Goal: Task Accomplishment & Management: Use online tool/utility

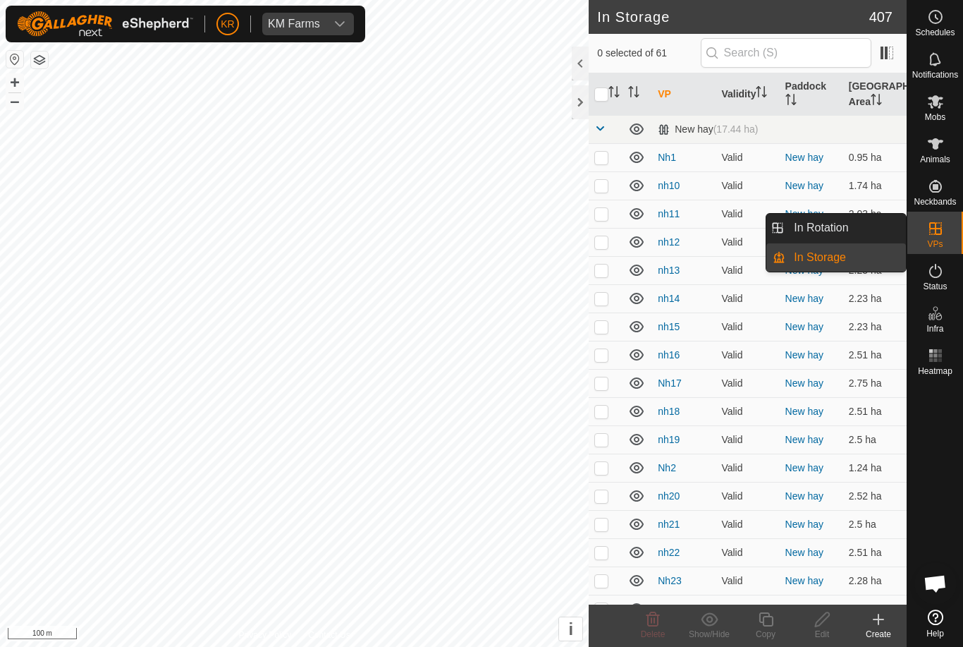
click at [870, 226] on link "In Rotation" at bounding box center [846, 228] width 121 height 28
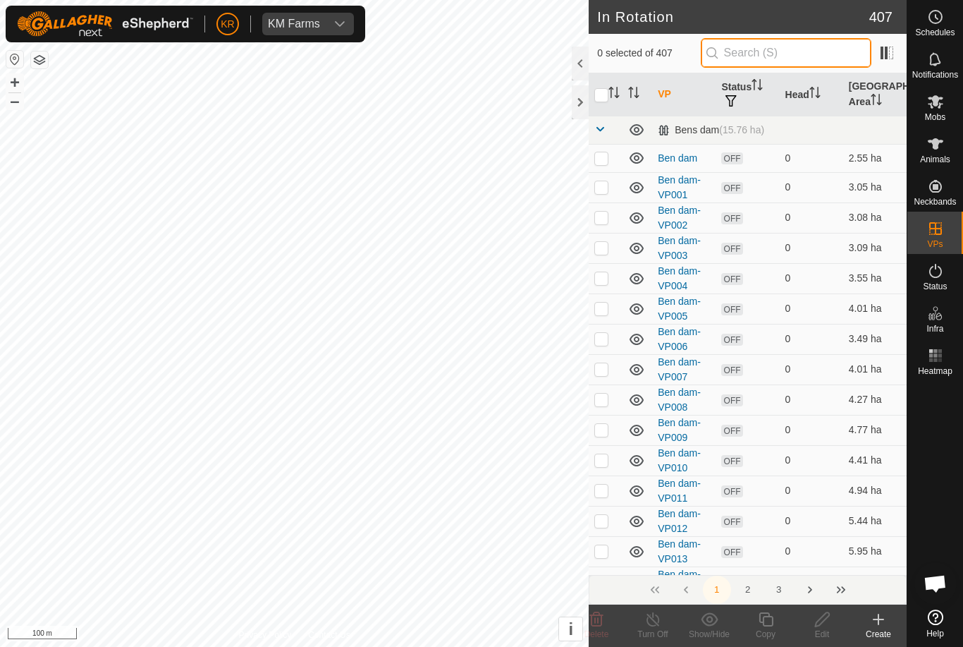
click at [851, 56] on input "text" at bounding box center [786, 53] width 171 height 30
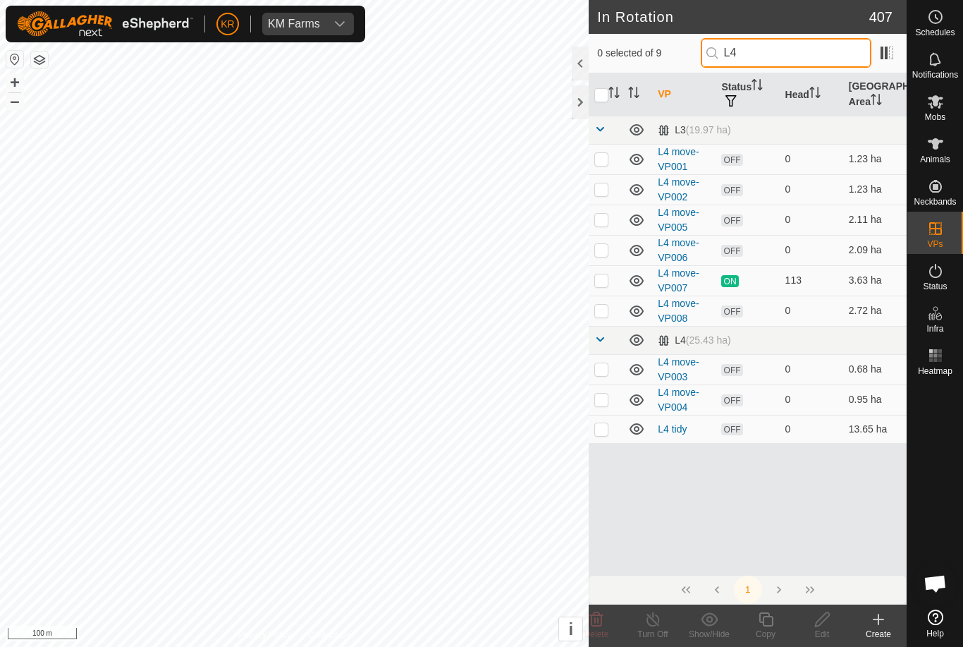
type input "L4"
click at [604, 441] on td at bounding box center [606, 429] width 34 height 28
checkbox input "true"
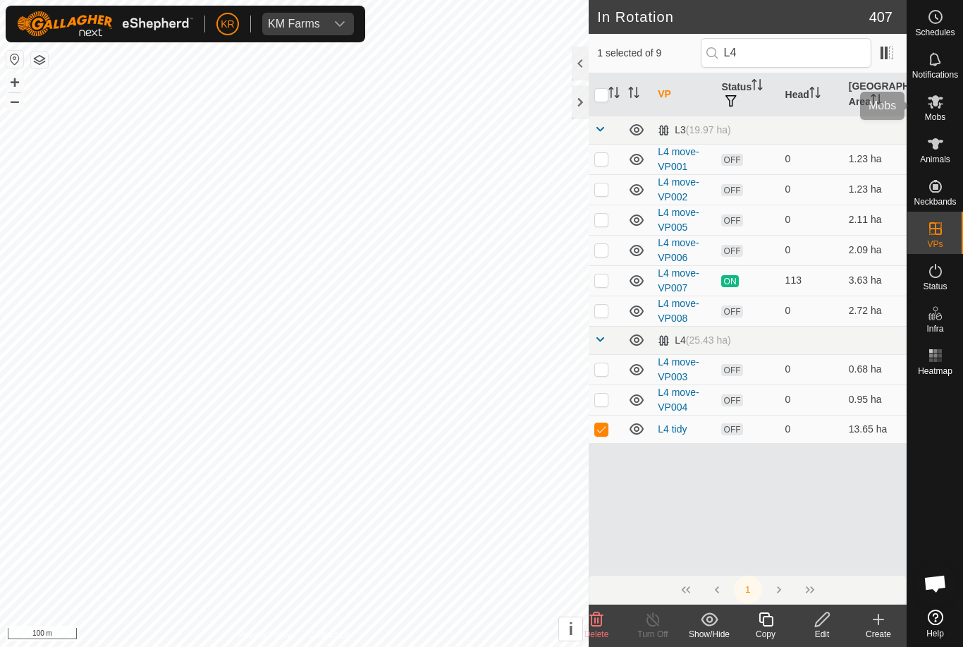
click at [937, 104] on icon at bounding box center [936, 101] width 16 height 13
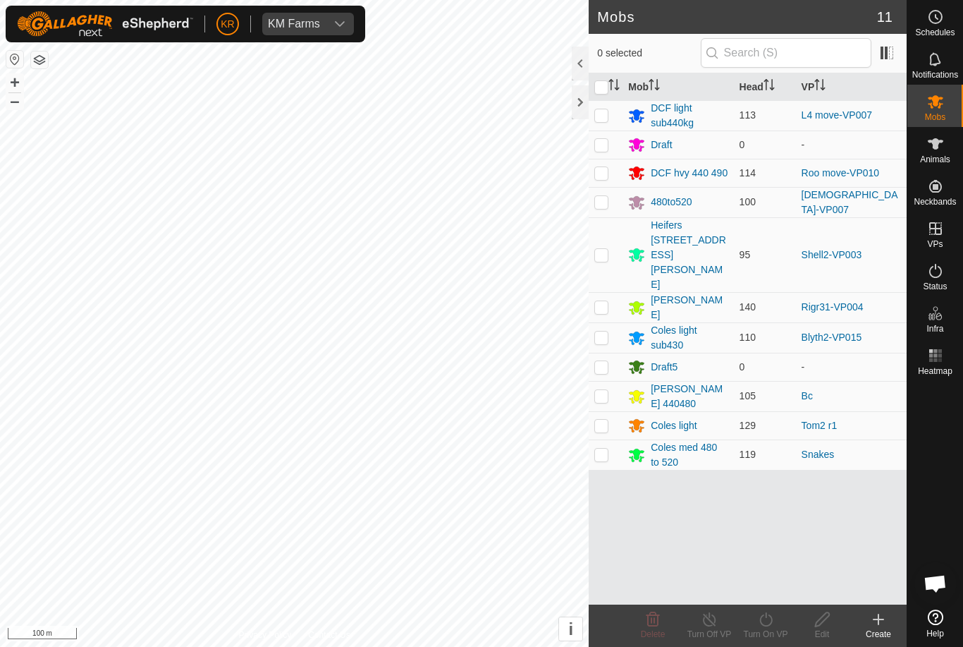
click at [616, 106] on td at bounding box center [606, 115] width 34 height 30
checkbox input "true"
click at [781, 623] on turn-on-svg-icon at bounding box center [766, 619] width 56 height 17
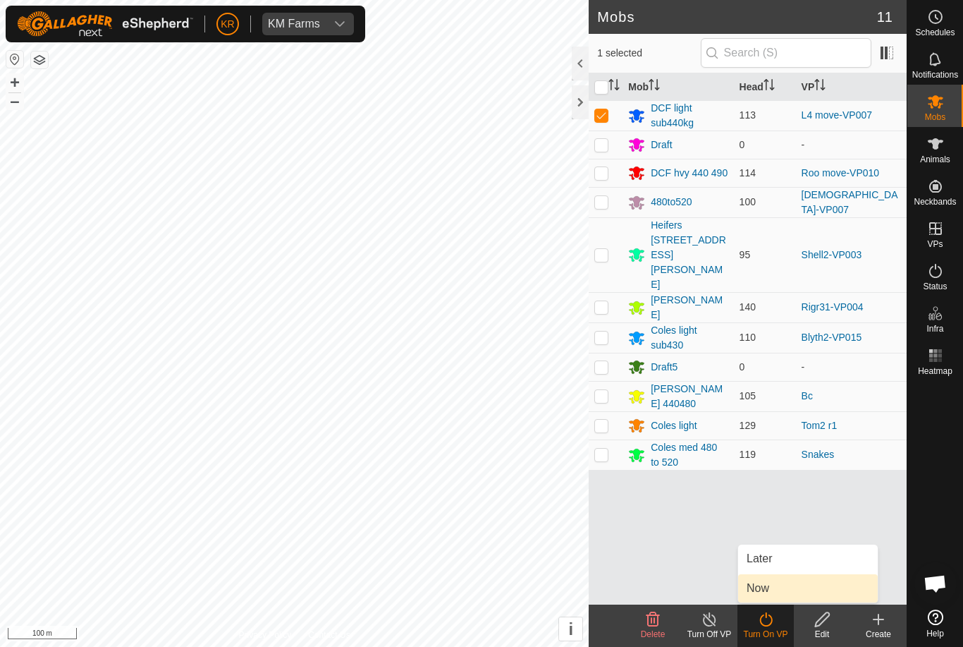
click at [791, 585] on link "Now" at bounding box center [808, 588] width 140 height 28
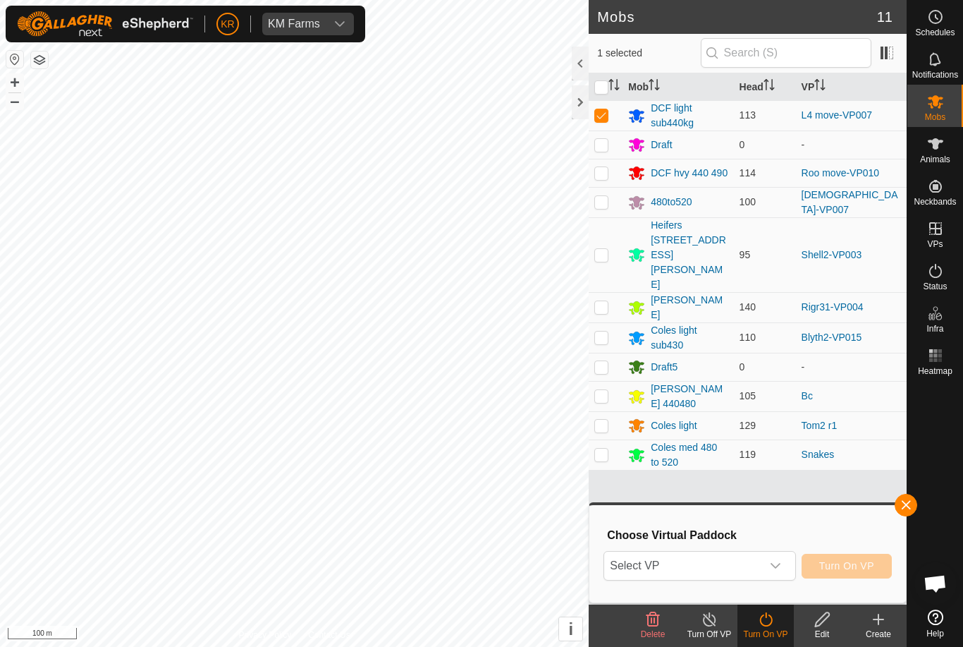
click at [788, 568] on div "dropdown trigger" at bounding box center [776, 565] width 28 height 28
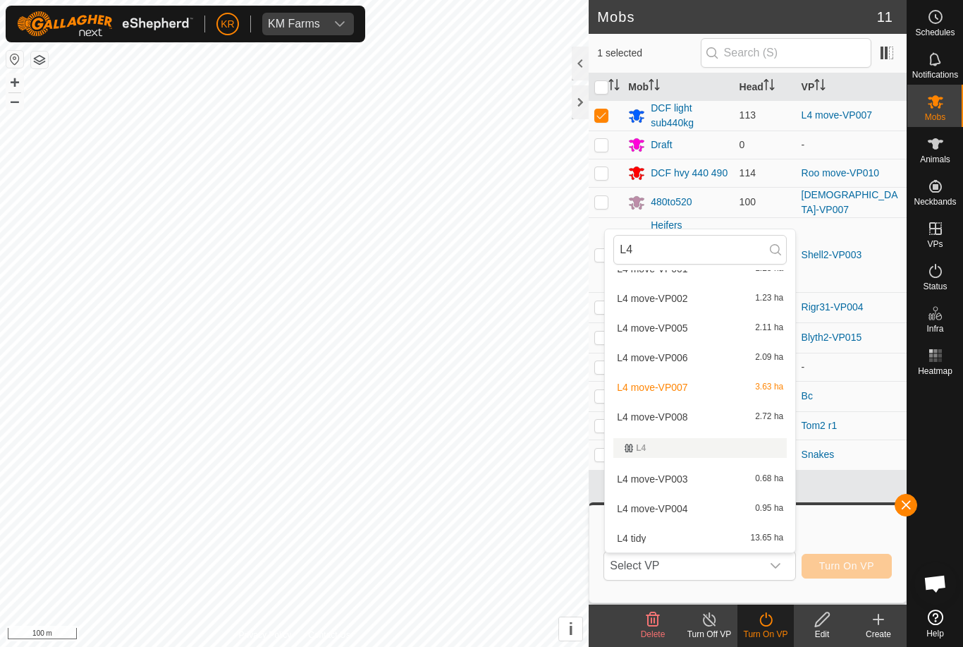
scroll to position [48, 0]
type input "L4"
click at [748, 542] on div "L4 tidy 13.65 ha" at bounding box center [700, 538] width 173 height 17
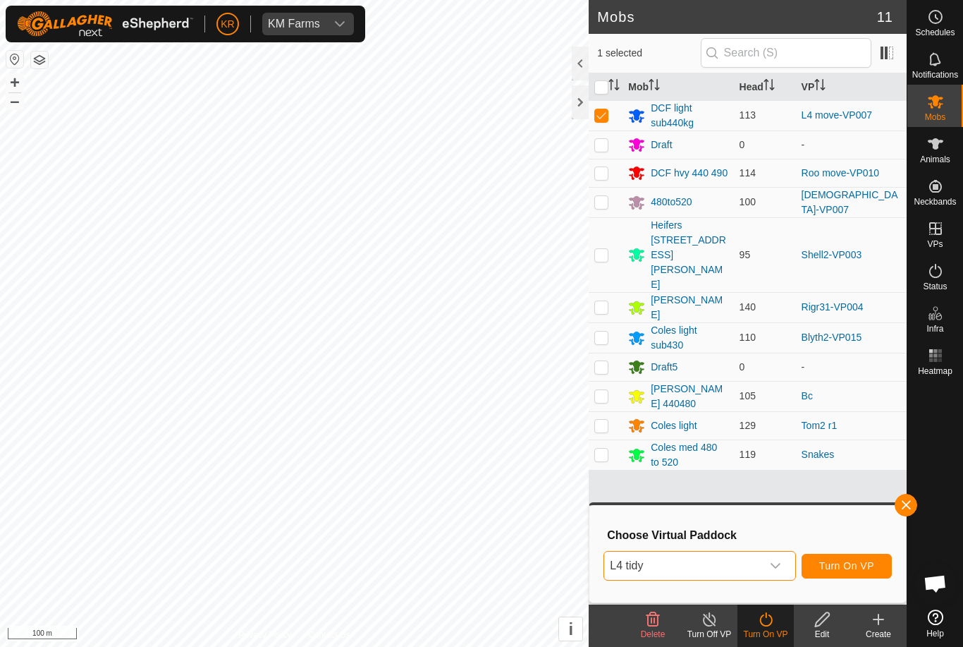
click at [909, 508] on span "button" at bounding box center [906, 504] width 11 height 11
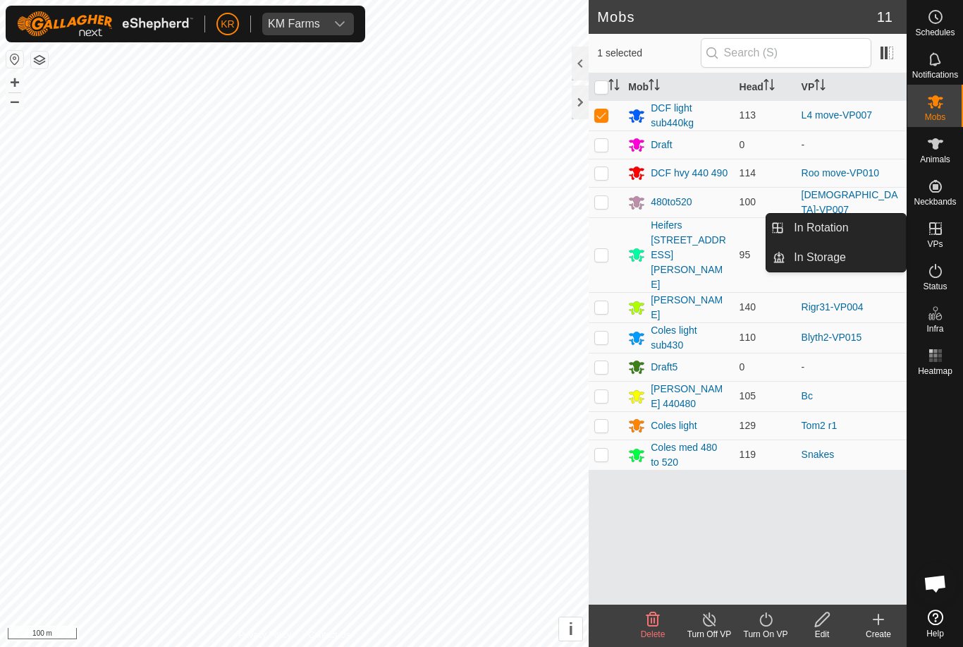
click at [857, 233] on link "In Rotation" at bounding box center [846, 228] width 121 height 28
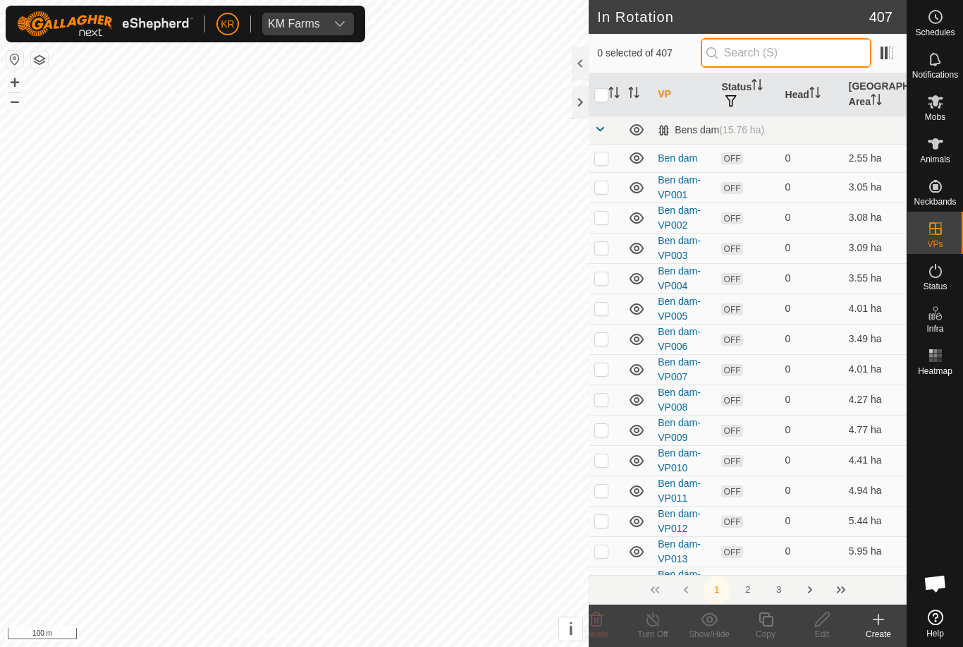
click at [842, 58] on input "text" at bounding box center [786, 53] width 171 height 30
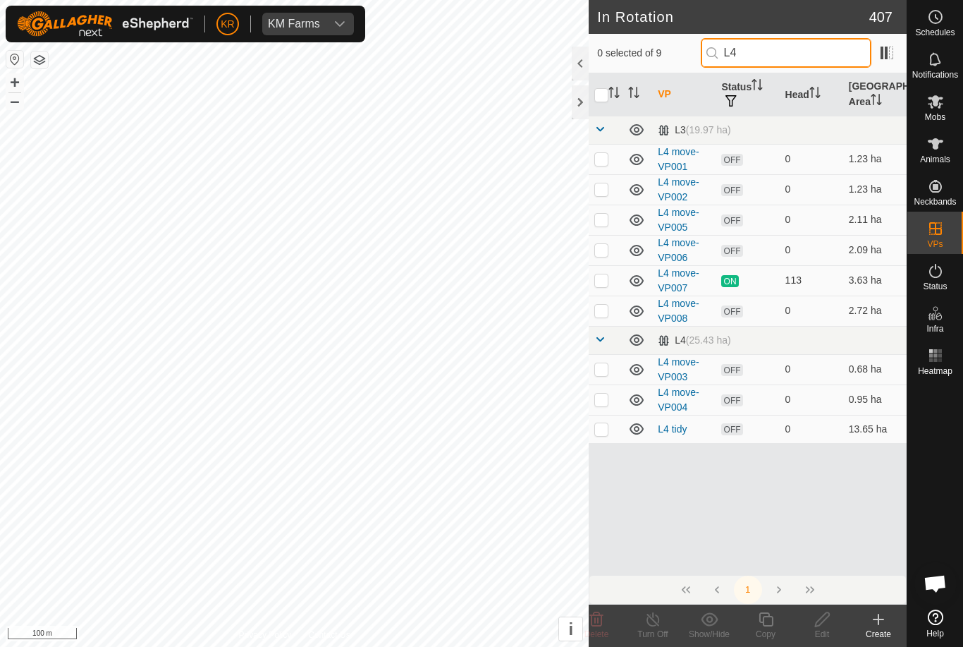
type input "L4"
click at [597, 438] on td at bounding box center [606, 429] width 34 height 28
checkbox input "true"
click at [824, 627] on icon at bounding box center [823, 619] width 18 height 17
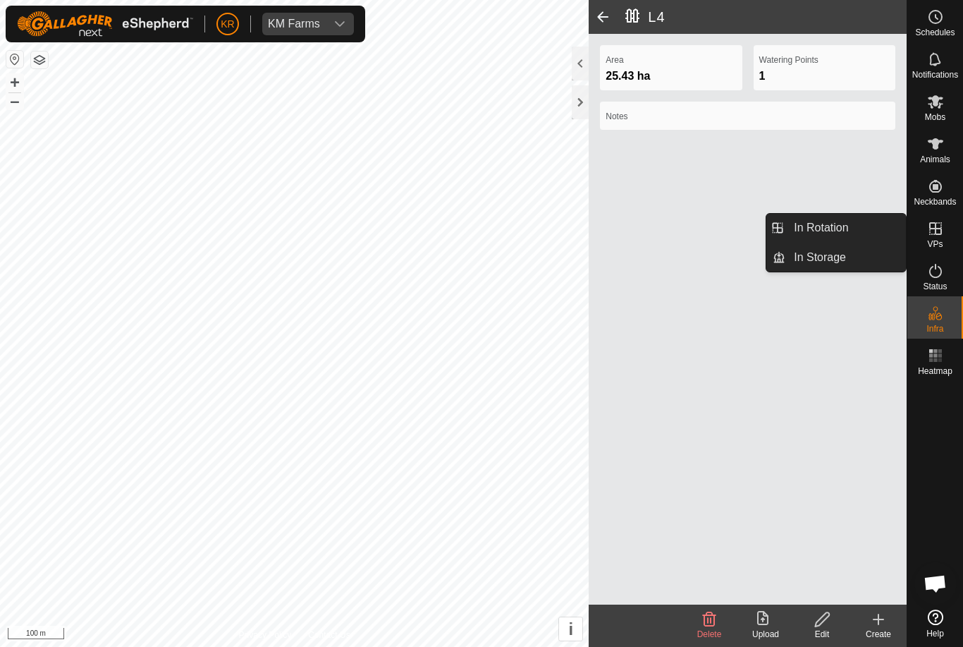
click at [851, 223] on link "In Rotation" at bounding box center [846, 228] width 121 height 28
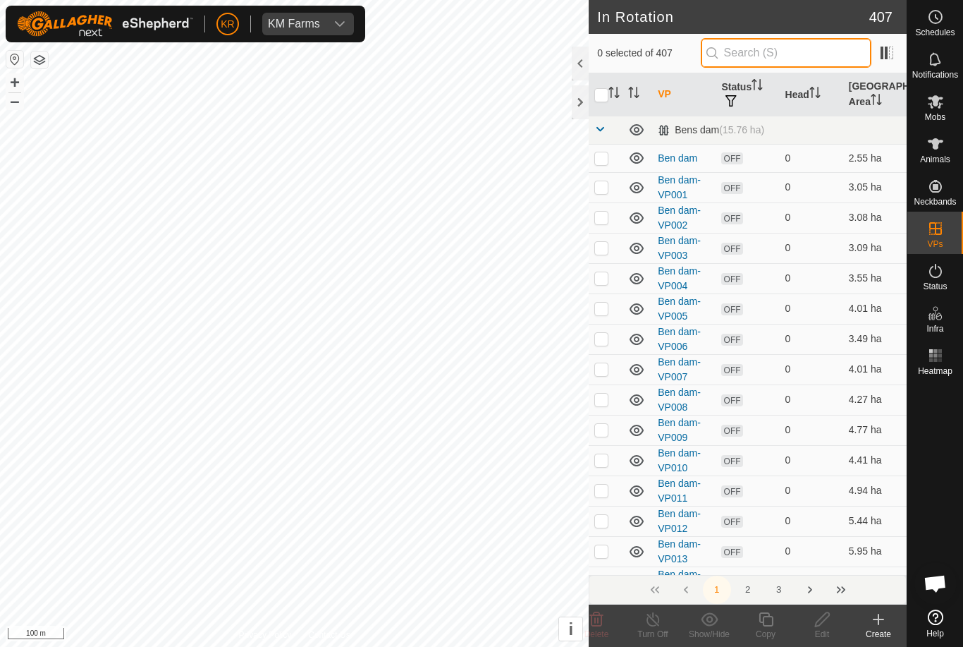
click at [829, 39] on input "text" at bounding box center [786, 53] width 171 height 30
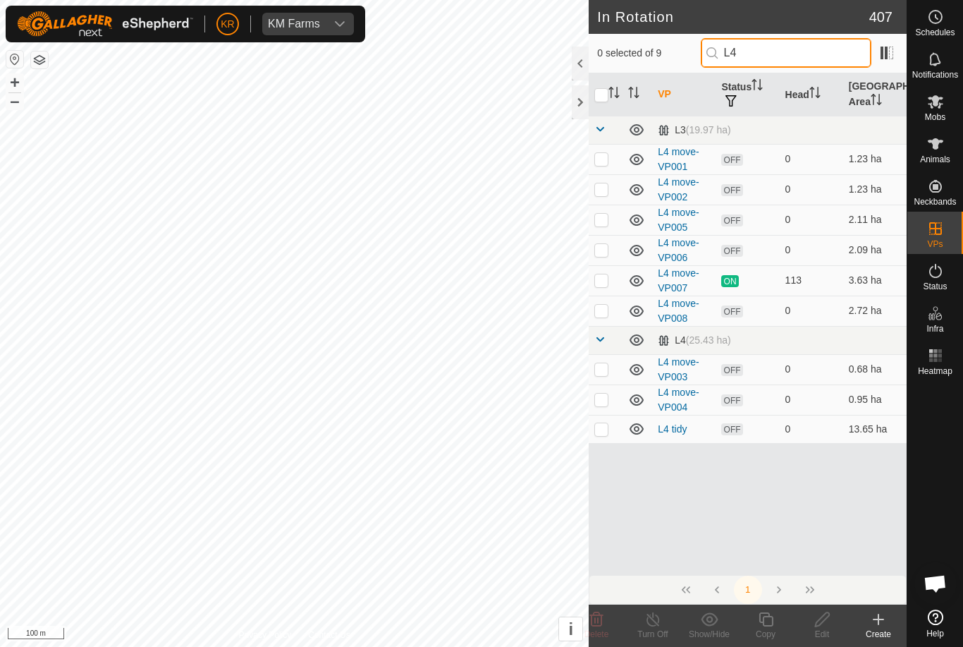
type input "L4"
click at [597, 429] on p-checkbox at bounding box center [602, 428] width 14 height 11
checkbox input "true"
click at [820, 626] on icon at bounding box center [823, 619] width 18 height 17
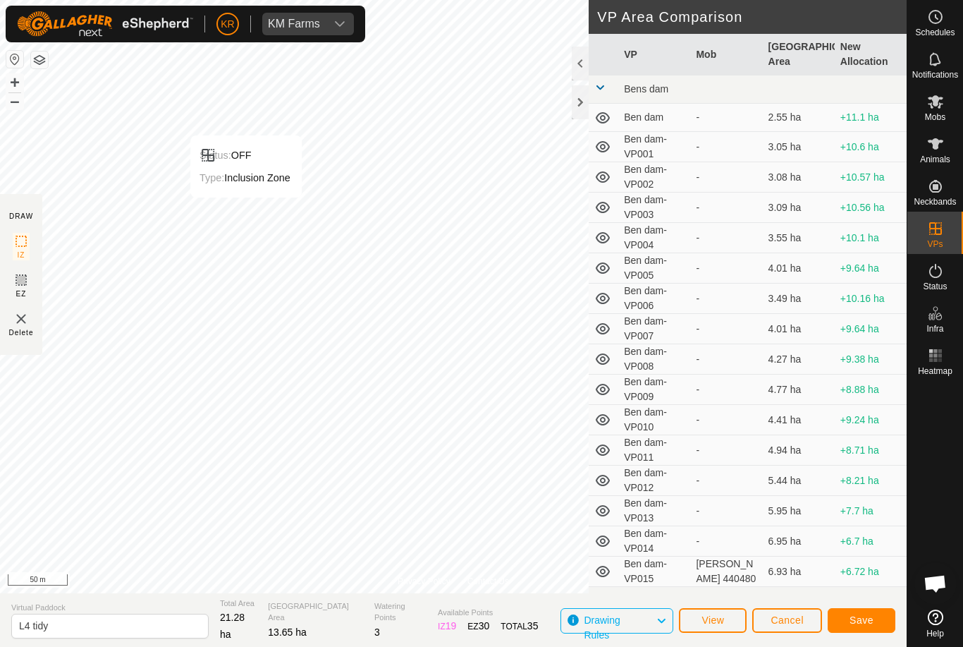
click at [864, 613] on button "Save" at bounding box center [862, 620] width 68 height 25
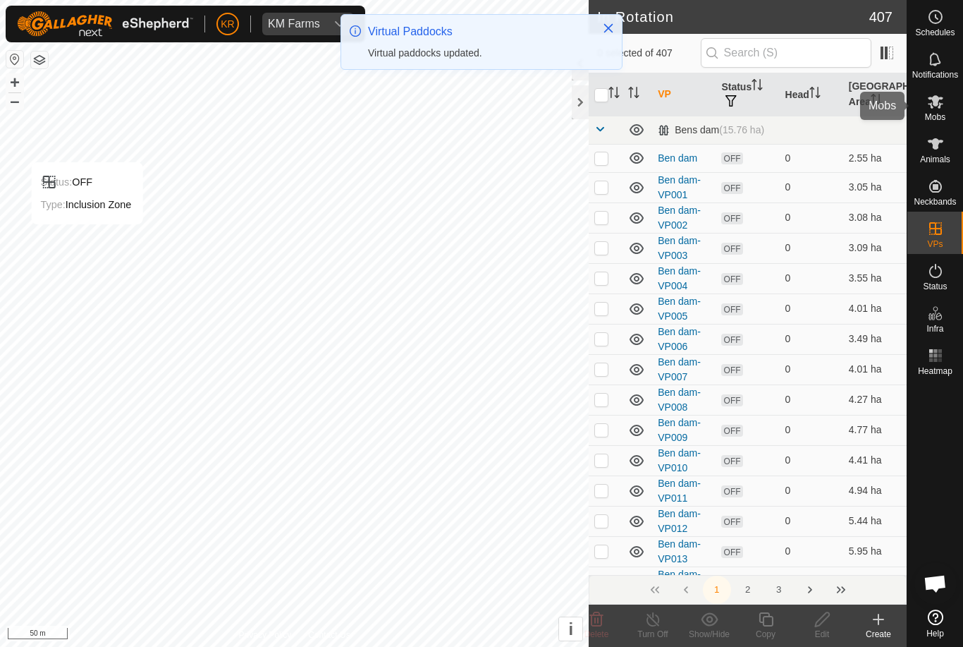
click at [953, 111] on div "Mobs" at bounding box center [936, 106] width 56 height 42
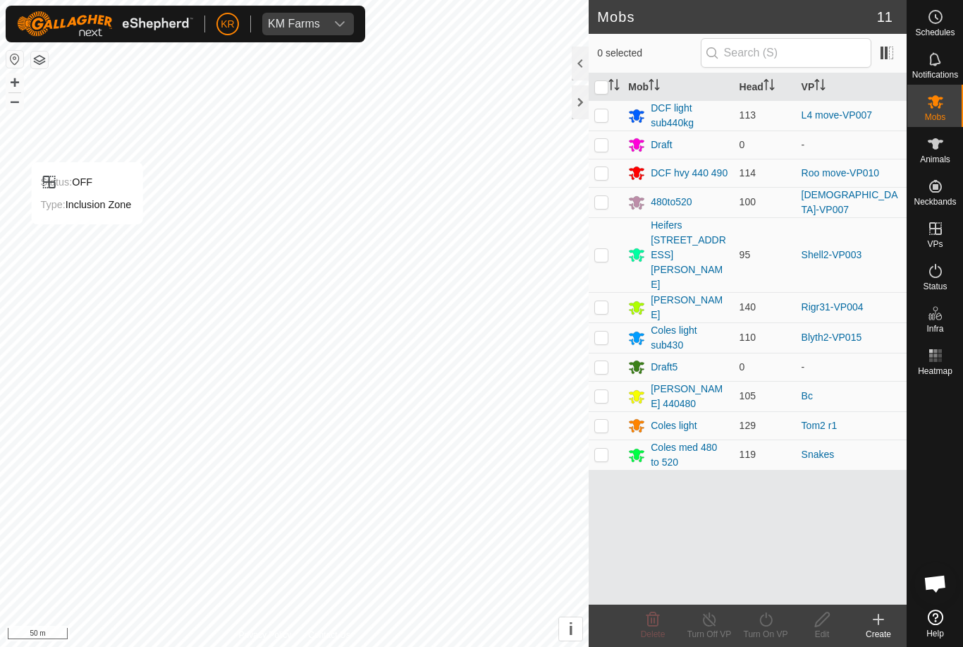
click at [606, 116] on p-checkbox at bounding box center [602, 114] width 14 height 11
checkbox input "true"
click at [781, 622] on turn-on-svg-icon at bounding box center [766, 619] width 56 height 17
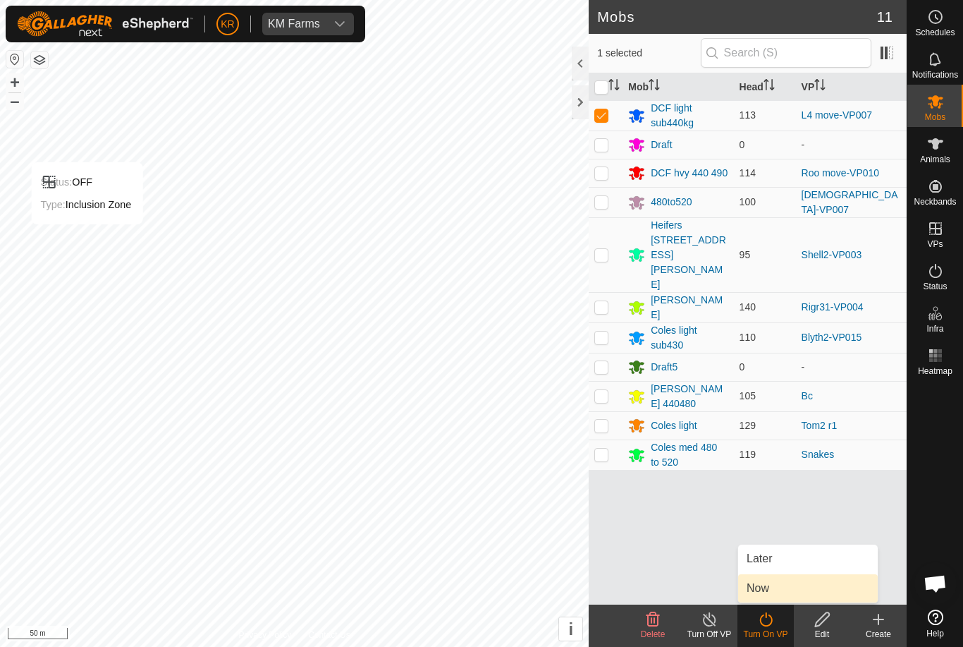
click at [788, 592] on link "Now" at bounding box center [808, 588] width 140 height 28
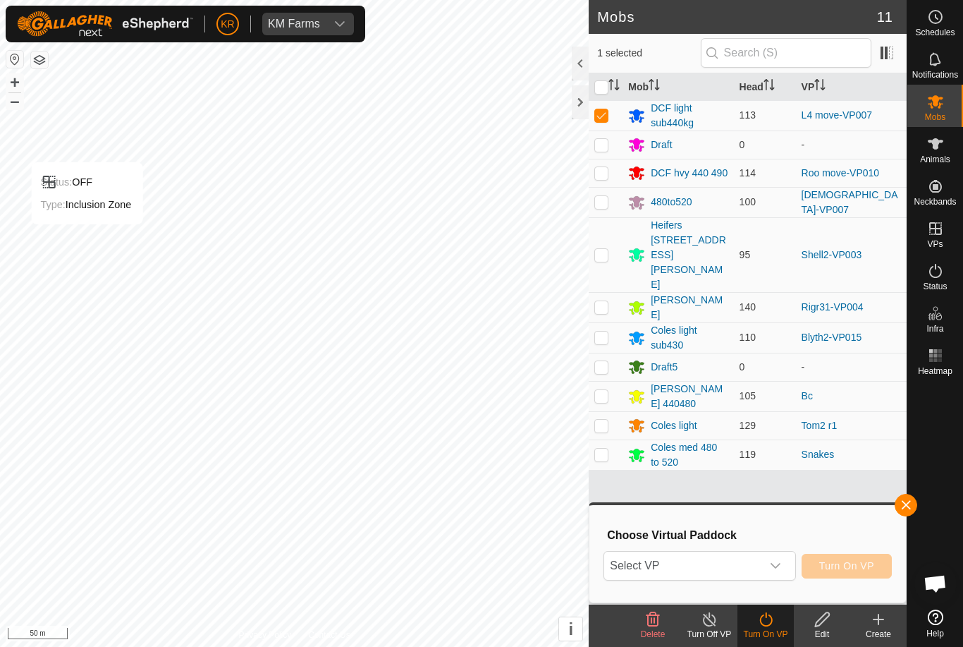
click at [772, 568] on icon "dropdown trigger" at bounding box center [775, 565] width 11 height 11
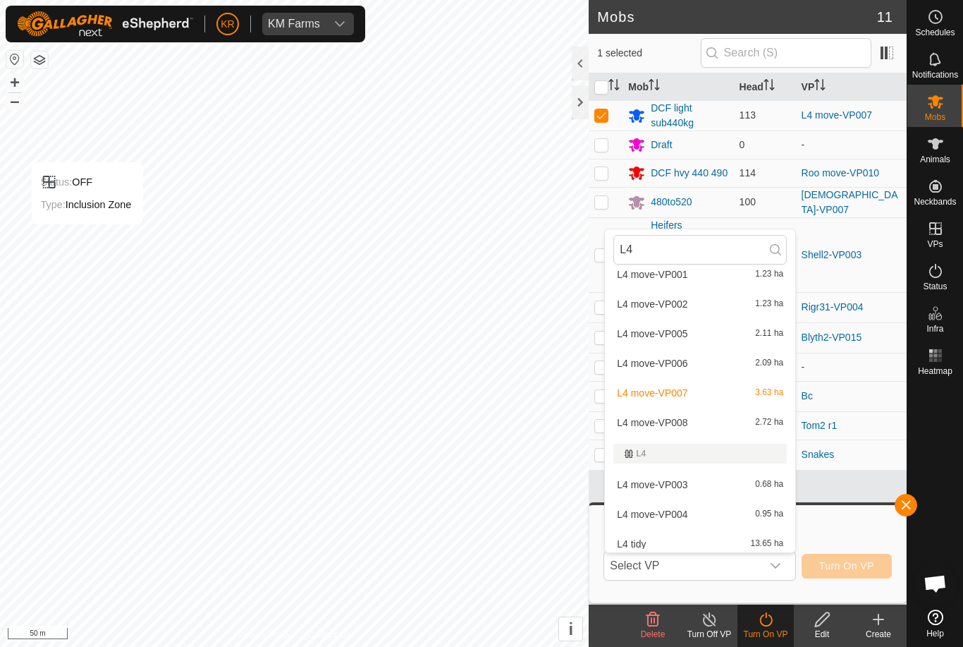
scroll to position [48, 0]
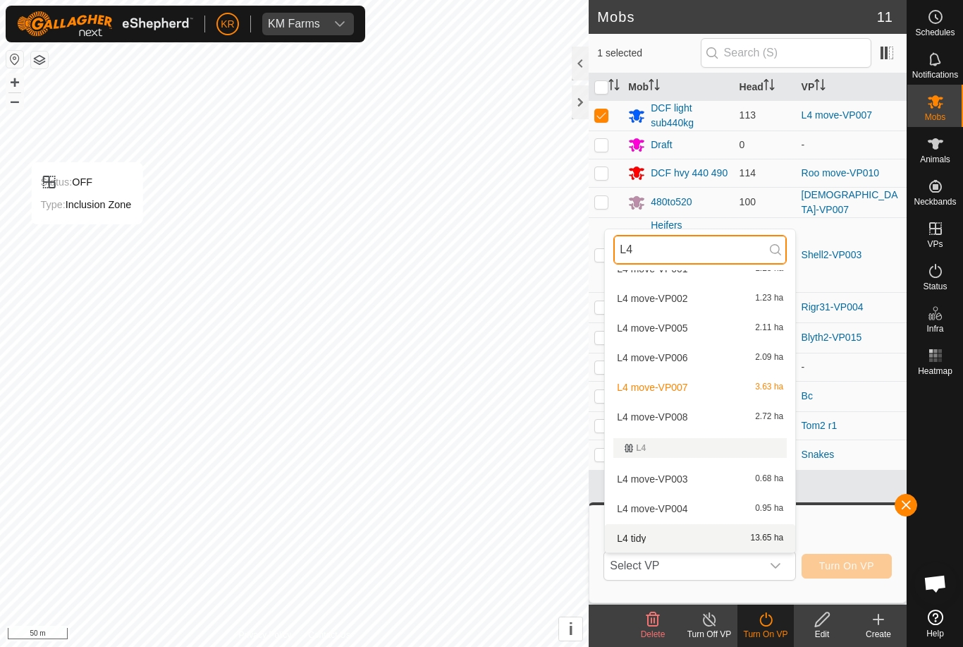
type input "L4"
click at [748, 546] on div "L4 tidy 13.65 ha" at bounding box center [700, 538] width 173 height 17
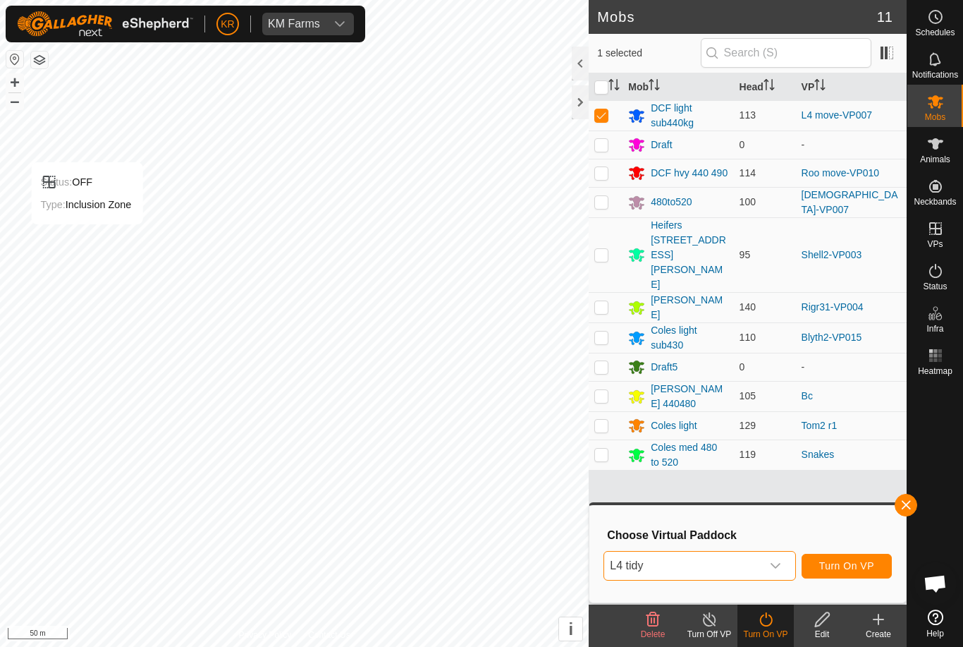
click at [851, 564] on span "Turn On VP" at bounding box center [846, 565] width 55 height 11
